Goal: Information Seeking & Learning: Learn about a topic

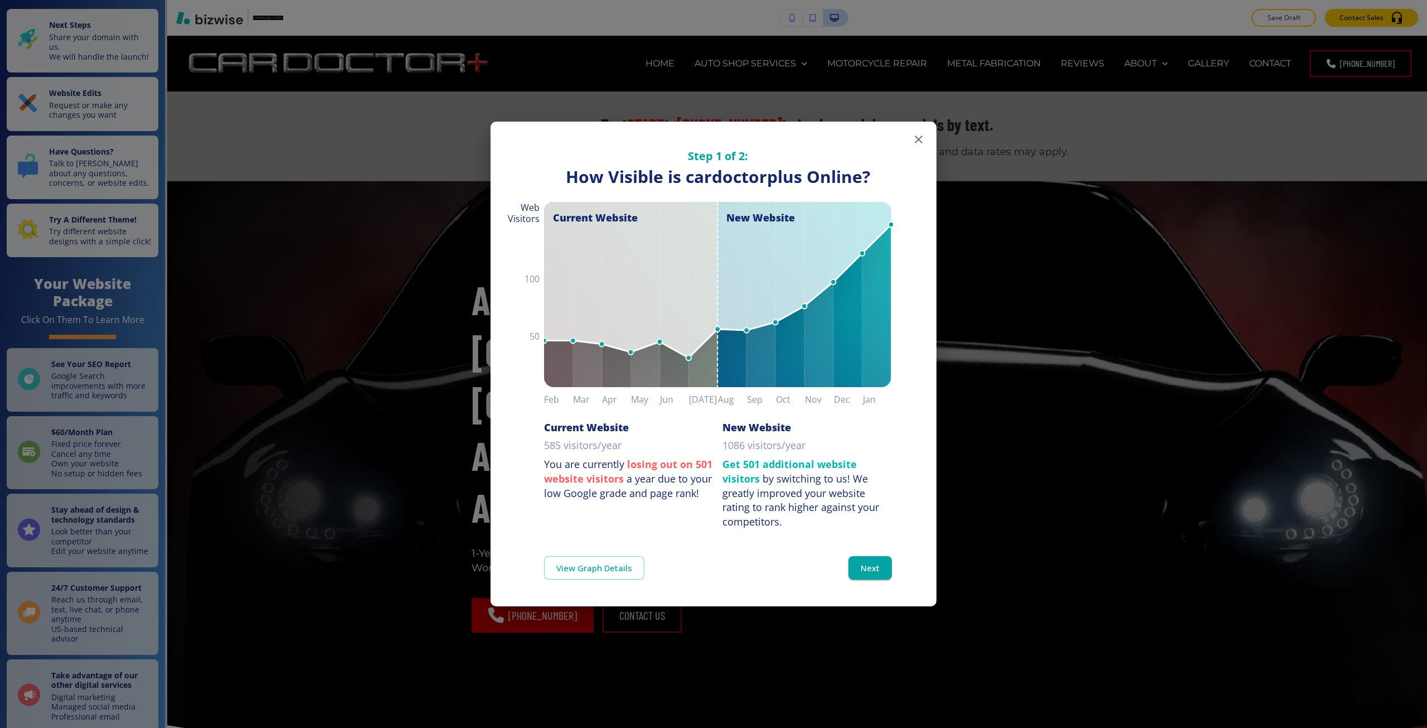
click at [373, 389] on div "Step 1 of 2: How Visible are You Online? How Visible is cardoctorplus Online? C…" at bounding box center [713, 364] width 1427 height 728
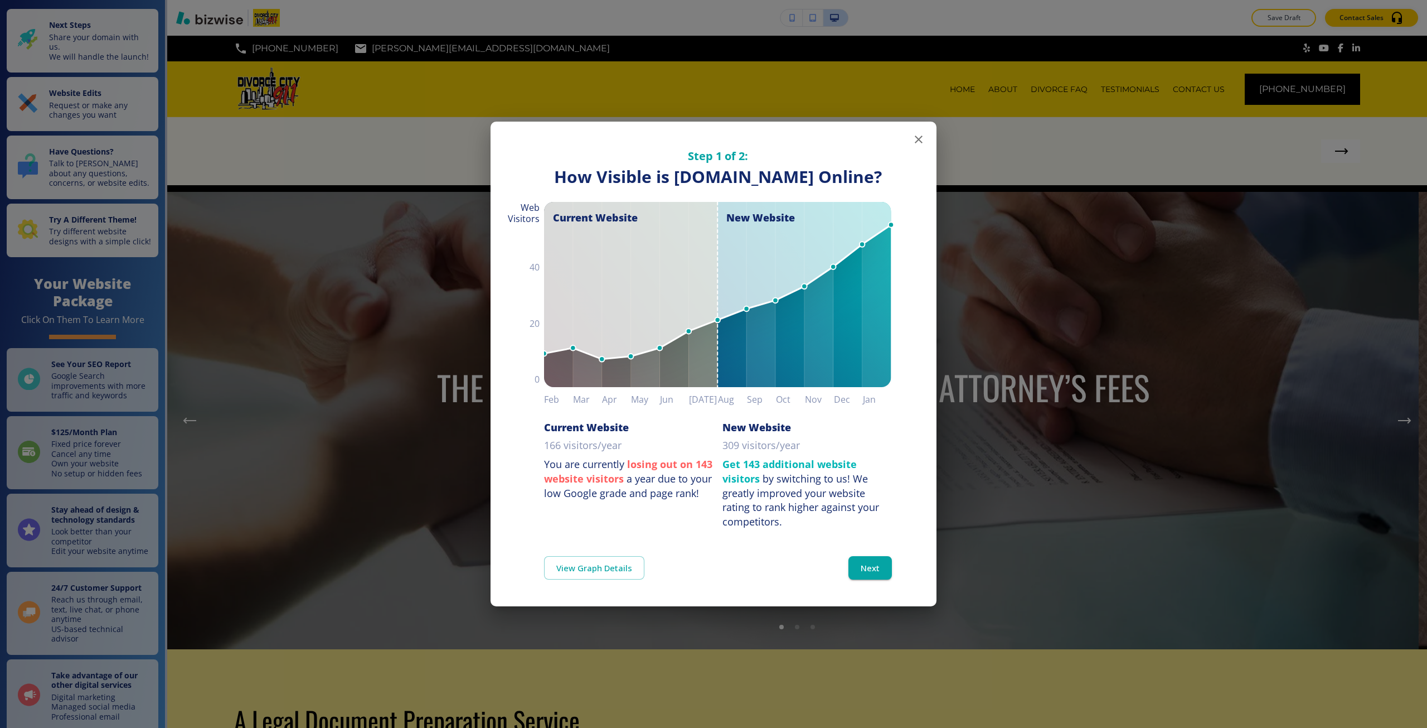
click at [402, 342] on div "Step 1 of 2: How Visible are You Online? How Visible is divorcecity911.com Onli…" at bounding box center [713, 364] width 1427 height 728
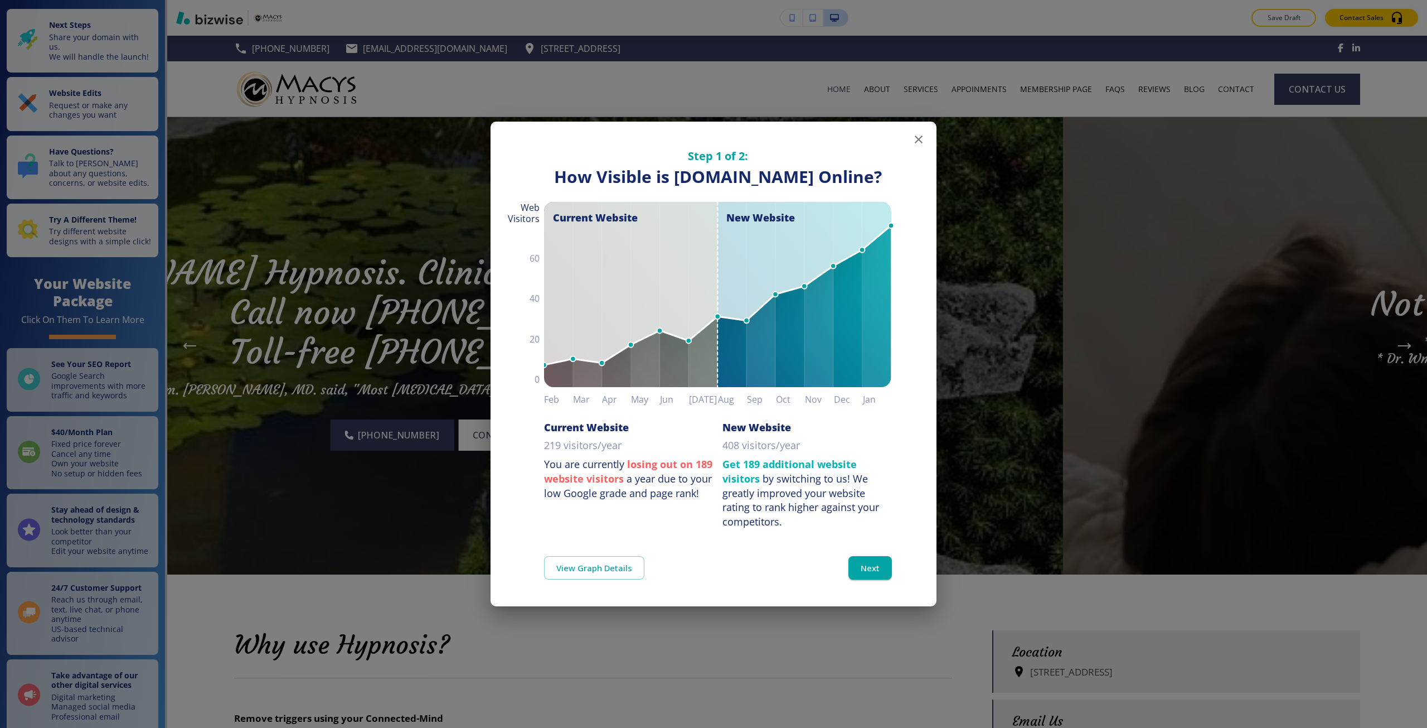
click at [254, 375] on div "Step 1 of 2: How Visible are You Online? How Visible is macys-hypnosis.com Onli…" at bounding box center [713, 364] width 1427 height 728
